Goal: Find specific page/section: Find specific page/section

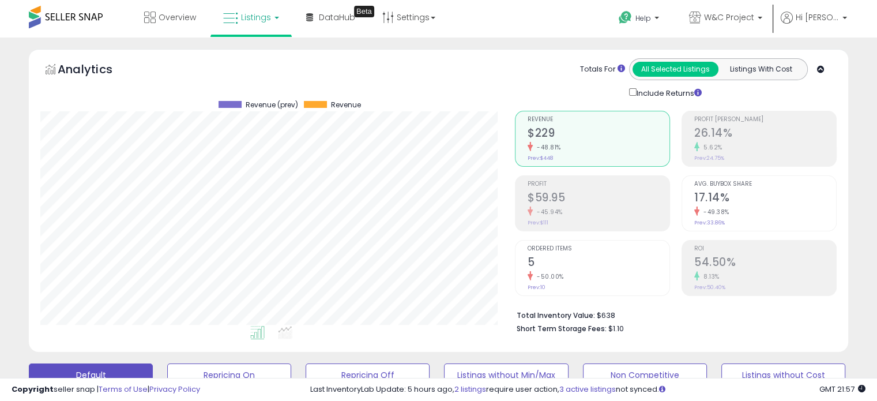
click at [238, 27] on link "Listings" at bounding box center [251, 17] width 73 height 35
click at [260, 88] on li at bounding box center [259, 103] width 97 height 43
click at [261, 94] on div "Analytics Totals For All Selected Listings Listings With Cost Include Returns" at bounding box center [438, 78] width 796 height 41
click at [254, 32] on link "Listings" at bounding box center [251, 17] width 73 height 35
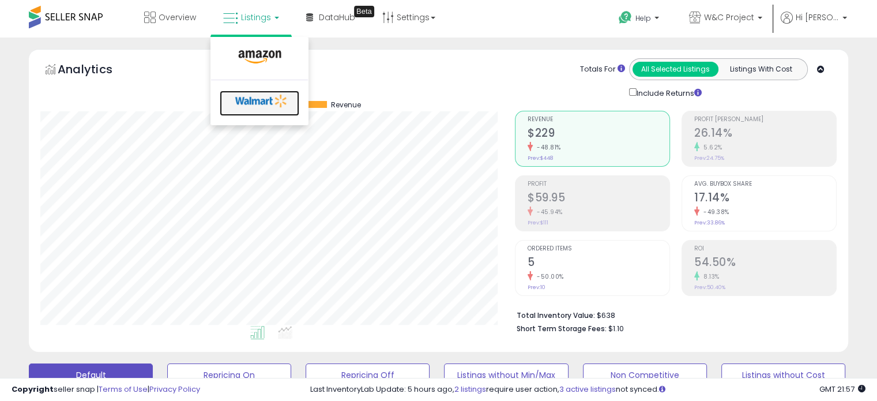
click at [249, 92] on link at bounding box center [260, 103] width 80 height 25
